Goal: Task Accomplishment & Management: Manage account settings

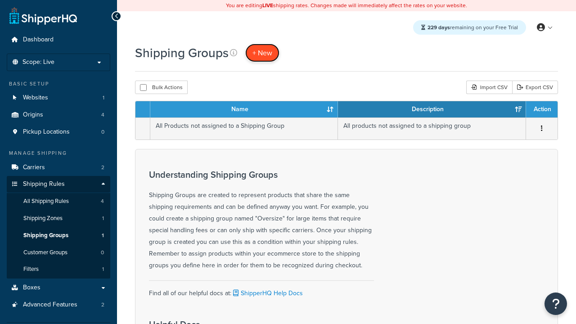
click at [262, 53] on span "+ New" at bounding box center [262, 53] width 20 height 10
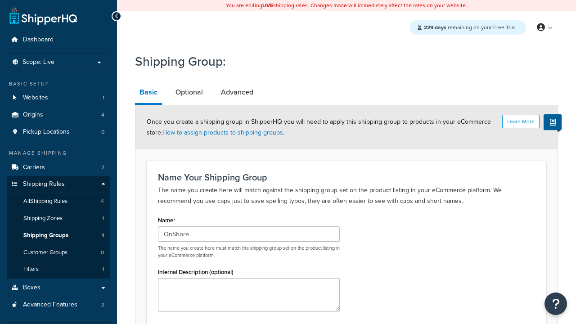
type input "OnShore"
type input "OffShore"
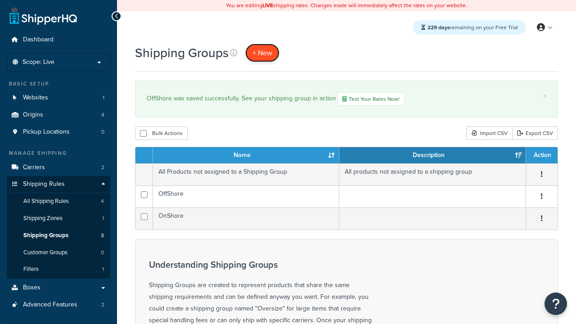
click at [262, 53] on span "+ New" at bounding box center [262, 53] width 20 height 10
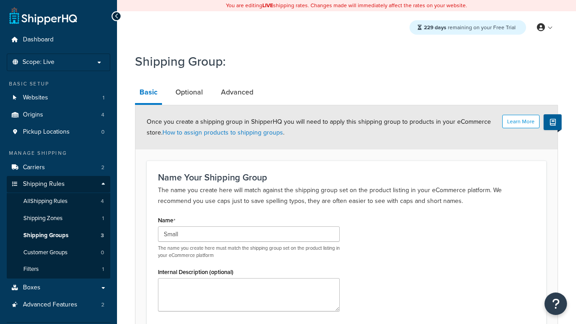
scroll to position [93, 0]
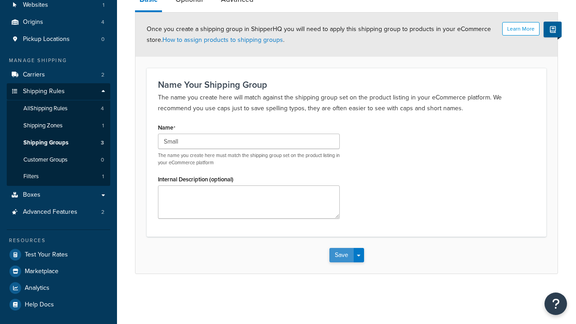
type input "Small"
click at [341, 256] on button "Save" at bounding box center [341, 255] width 24 height 14
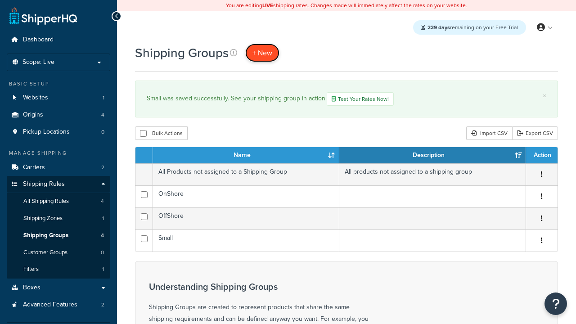
click at [262, 53] on span "+ New" at bounding box center [262, 53] width 20 height 10
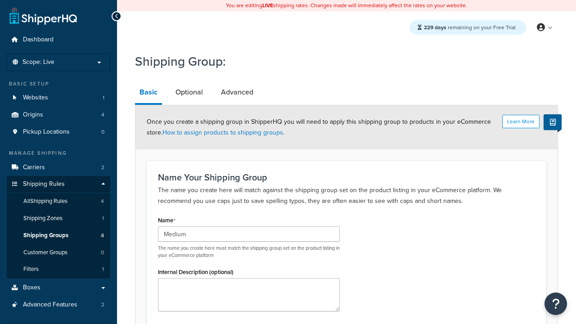
type input "Medium"
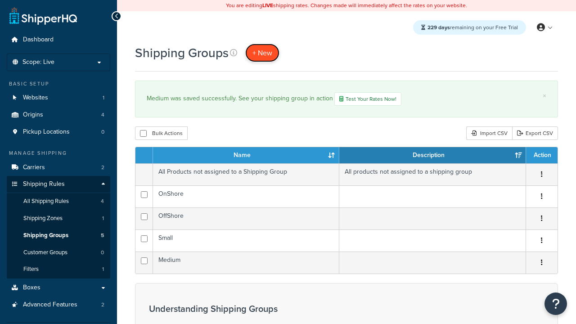
click at [262, 53] on span "+ New" at bounding box center [262, 53] width 20 height 10
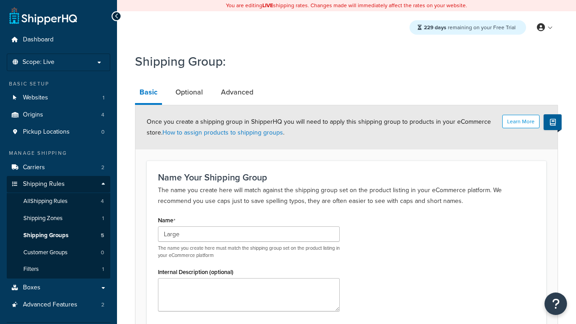
type input "Large"
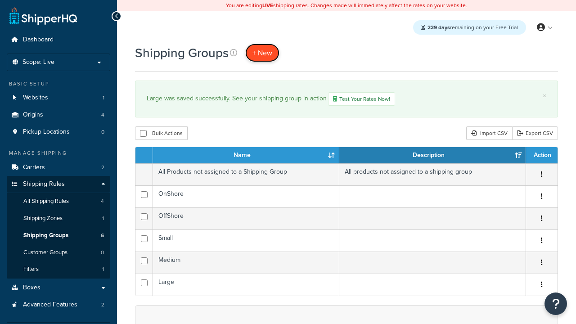
click at [262, 53] on span "+ New" at bounding box center [262, 53] width 20 height 10
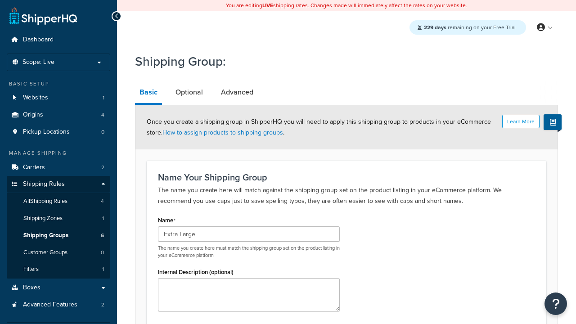
scroll to position [93, 0]
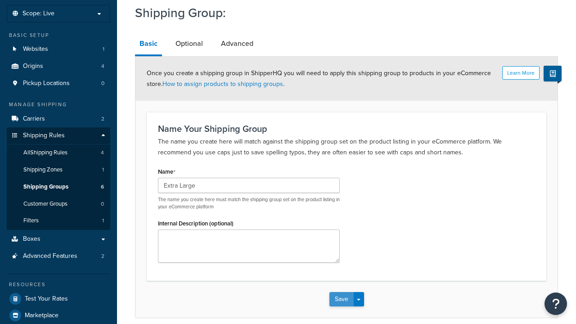
type input "Extra Large"
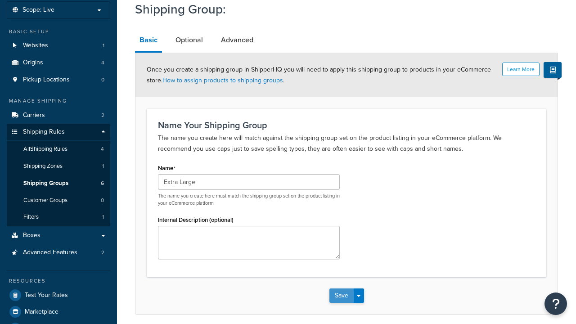
click at [341, 289] on button "Save" at bounding box center [341, 296] width 24 height 14
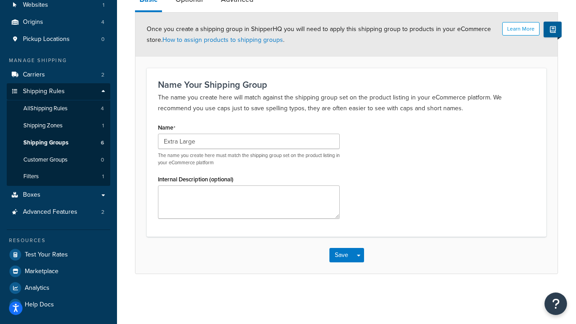
scroll to position [0, 0]
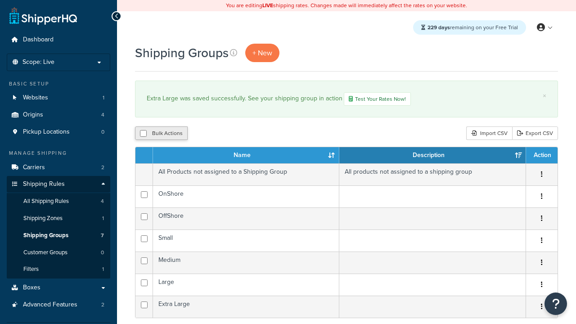
click at [161, 134] on button "Bulk Actions" at bounding box center [161, 133] width 53 height 14
checkbox input "true"
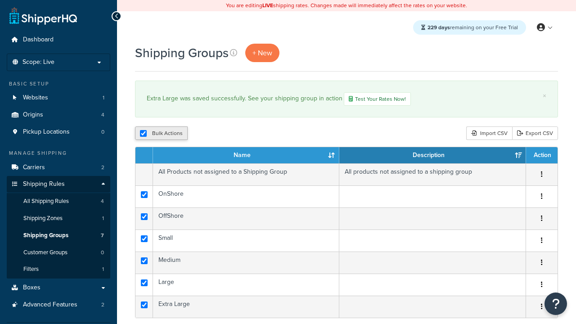
checkbox input "true"
click at [0, 0] on button "Duplicate" at bounding box center [0, 0] width 0 height 0
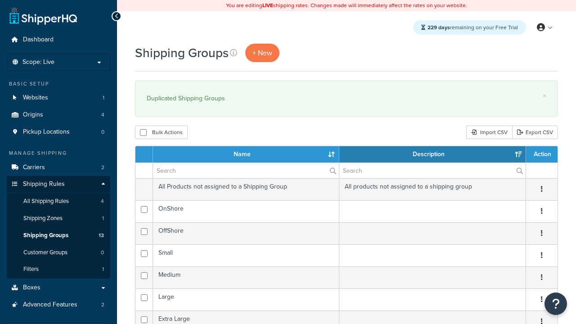
select select "15"
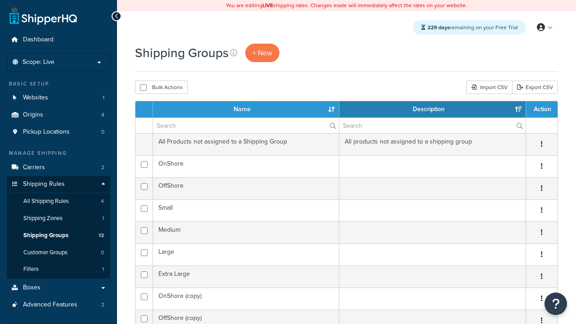
select select "15"
click at [161, 88] on button "Bulk Actions" at bounding box center [161, 88] width 53 height 14
checkbox input "true"
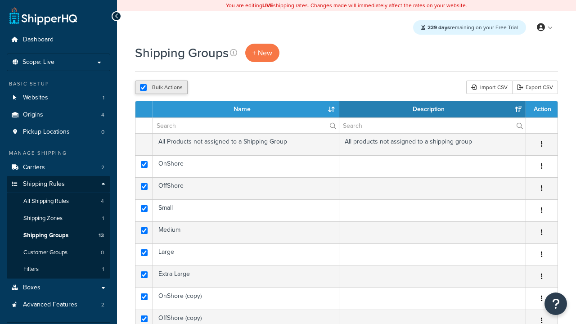
checkbox input "true"
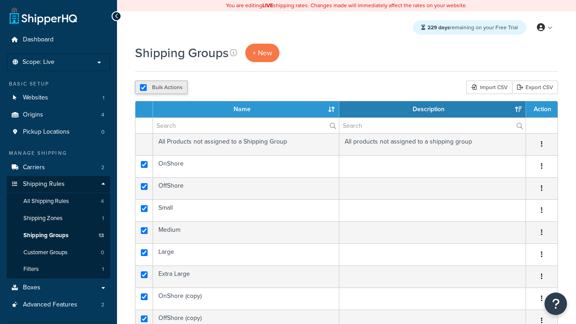
checkbox input "true"
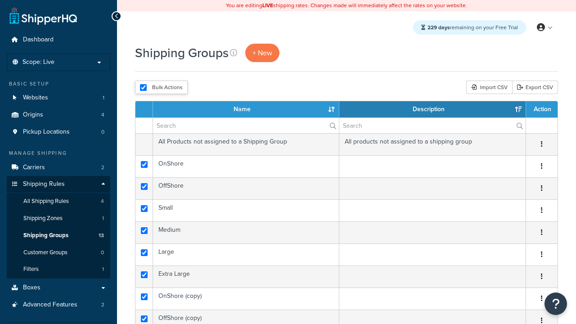
click at [0, 0] on button "Delete" at bounding box center [0, 0] width 0 height 0
